Goal: Information Seeking & Learning: Check status

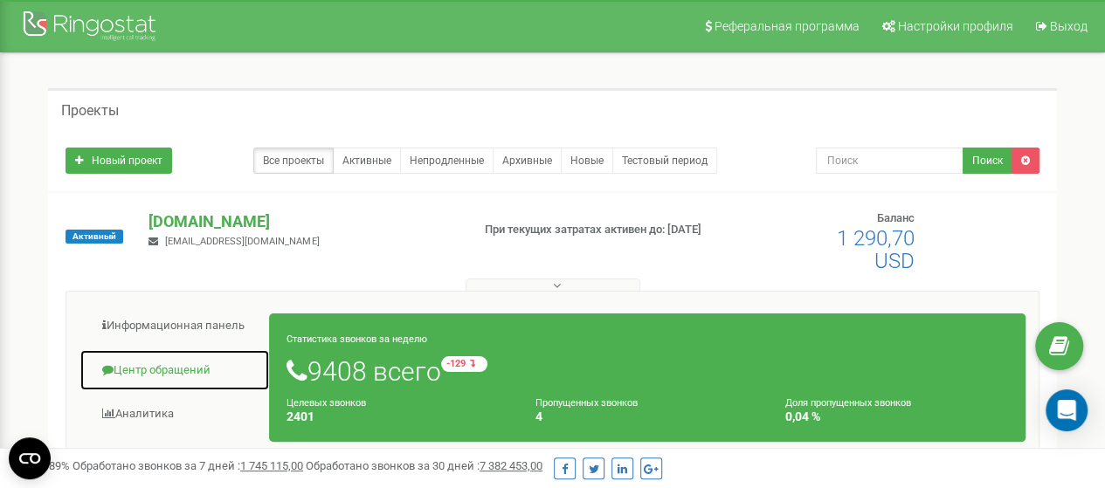
drag, startPoint x: 169, startPoint y: 369, endPoint x: 248, endPoint y: 371, distance: 78.6
click at [169, 369] on link "Центр обращений" at bounding box center [174, 370] width 190 height 43
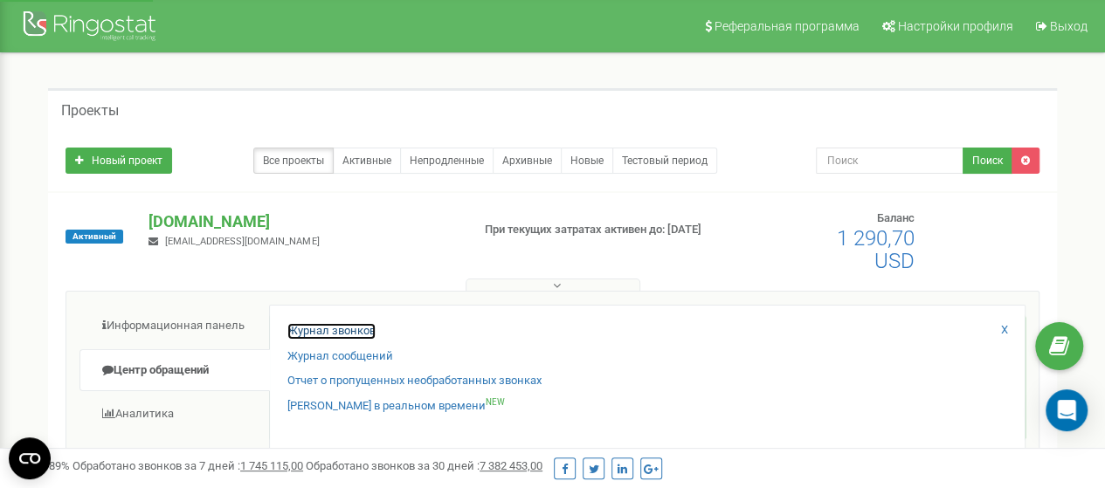
click at [359, 330] on link "Журнал звонков" at bounding box center [331, 331] width 88 height 17
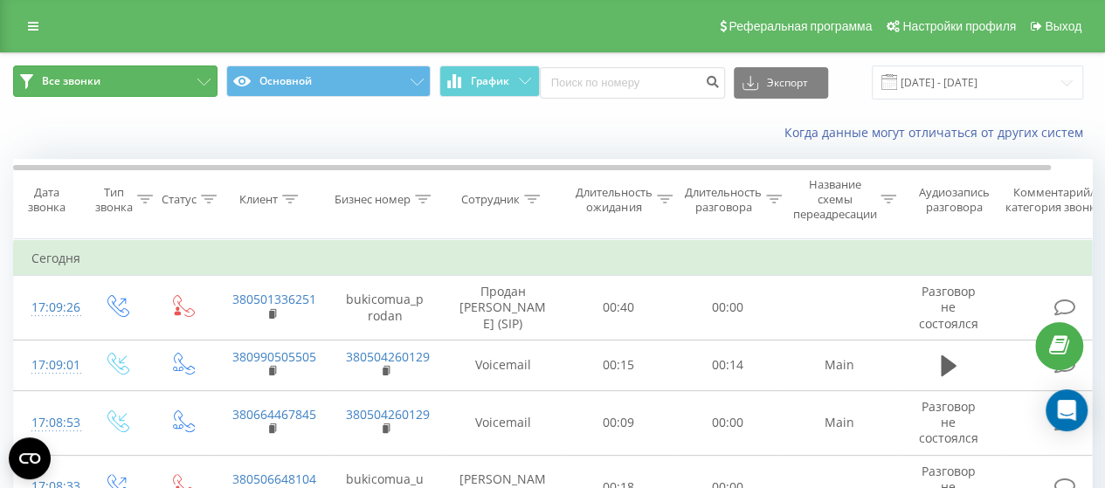
click at [169, 79] on button "Все звонки" at bounding box center [115, 81] width 204 height 31
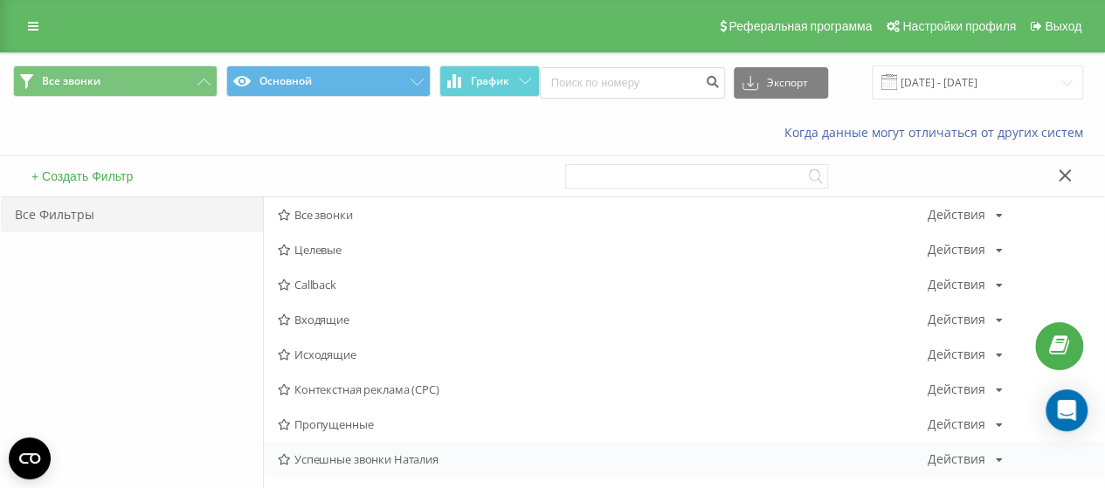
click at [402, 467] on div "Успешные звонки Наталия Действия Редактировать Копировать Удалить По умолчанию …" at bounding box center [684, 459] width 840 height 35
click at [404, 461] on span "Успешные звонки Наталия" at bounding box center [603, 459] width 650 height 12
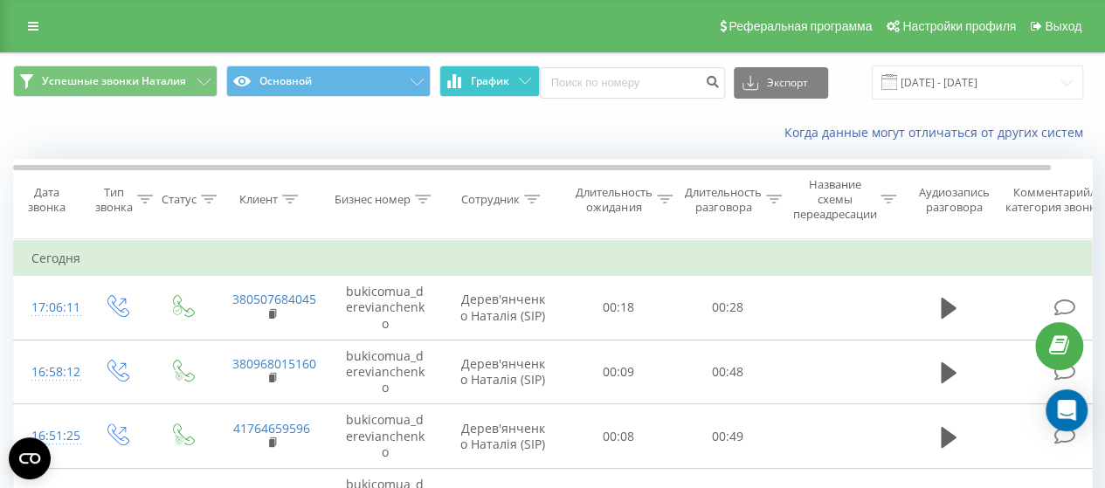
click at [471, 80] on span "График" at bounding box center [490, 81] width 38 height 12
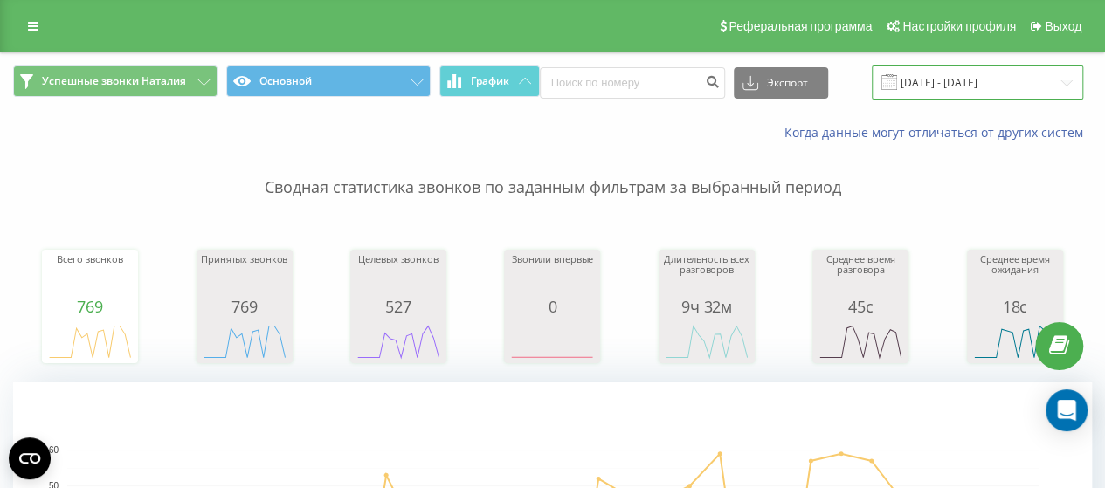
click at [1045, 79] on input "[DATE] - [DATE]" at bounding box center [977, 83] width 211 height 34
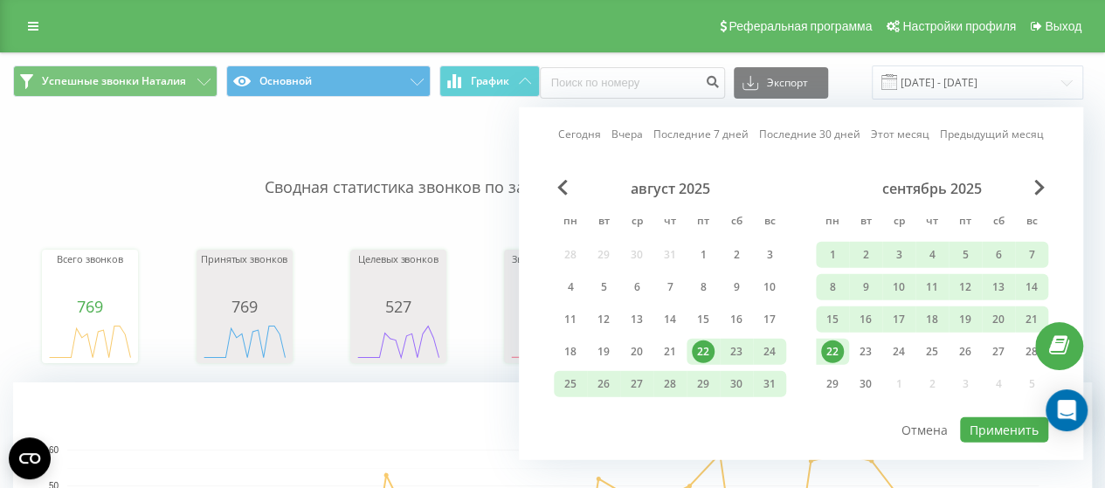
click at [837, 348] on div "22" at bounding box center [832, 352] width 23 height 23
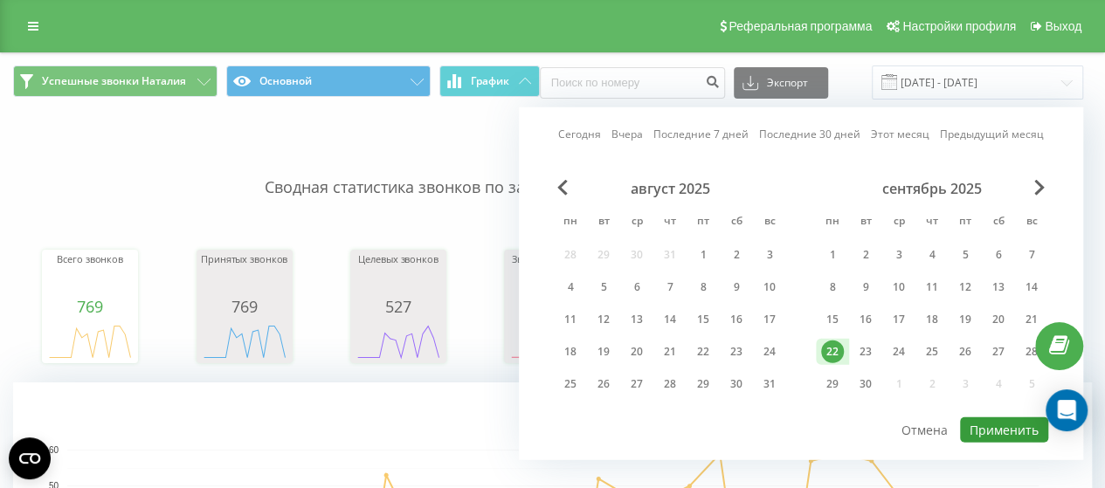
click at [1005, 434] on button "Применить" at bounding box center [1004, 429] width 88 height 25
type input "[DATE] - [DATE]"
